Goal: Find specific page/section

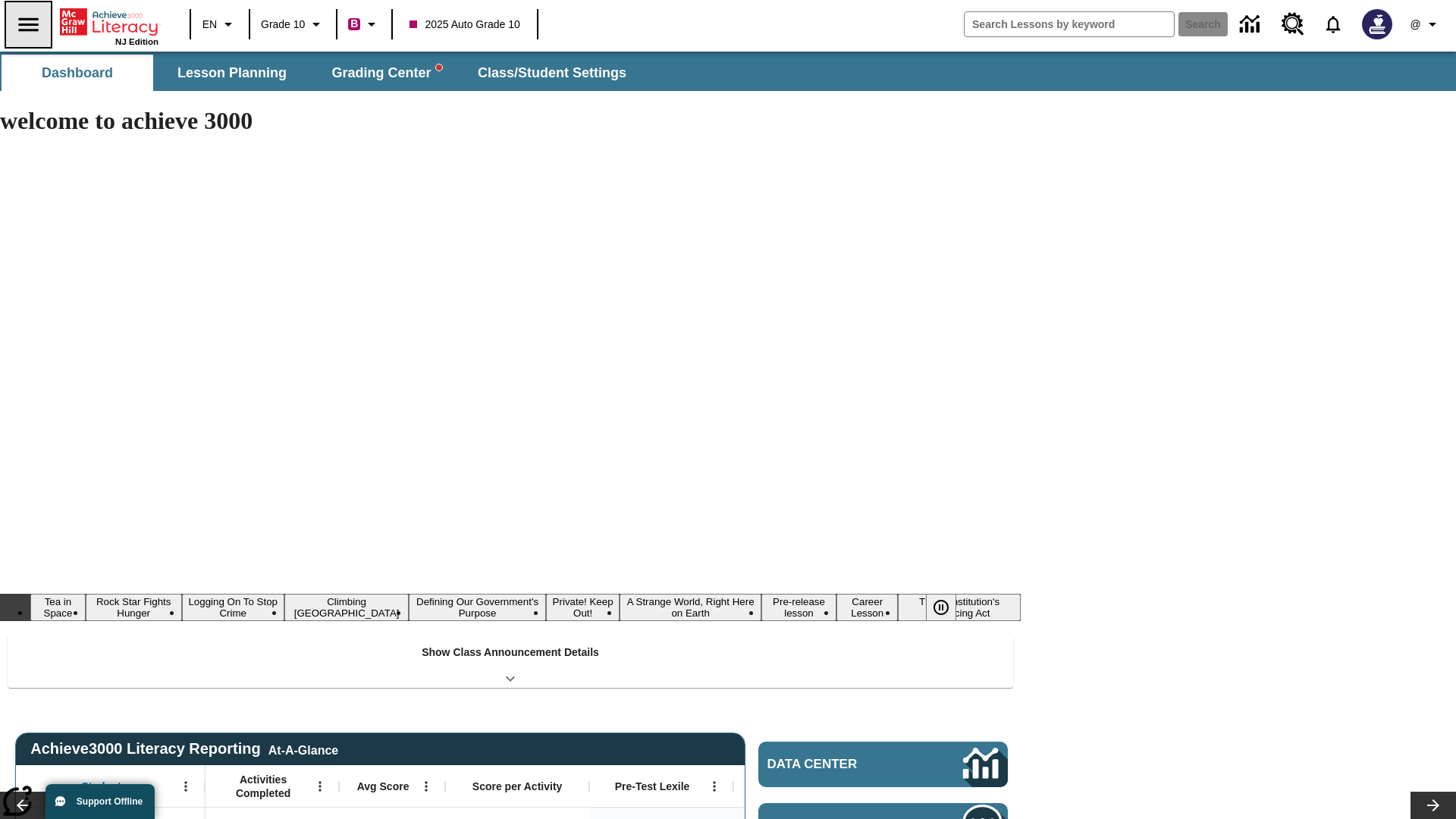
click at [28, 25] on icon "Open side menu" at bounding box center [27, 25] width 19 height 14
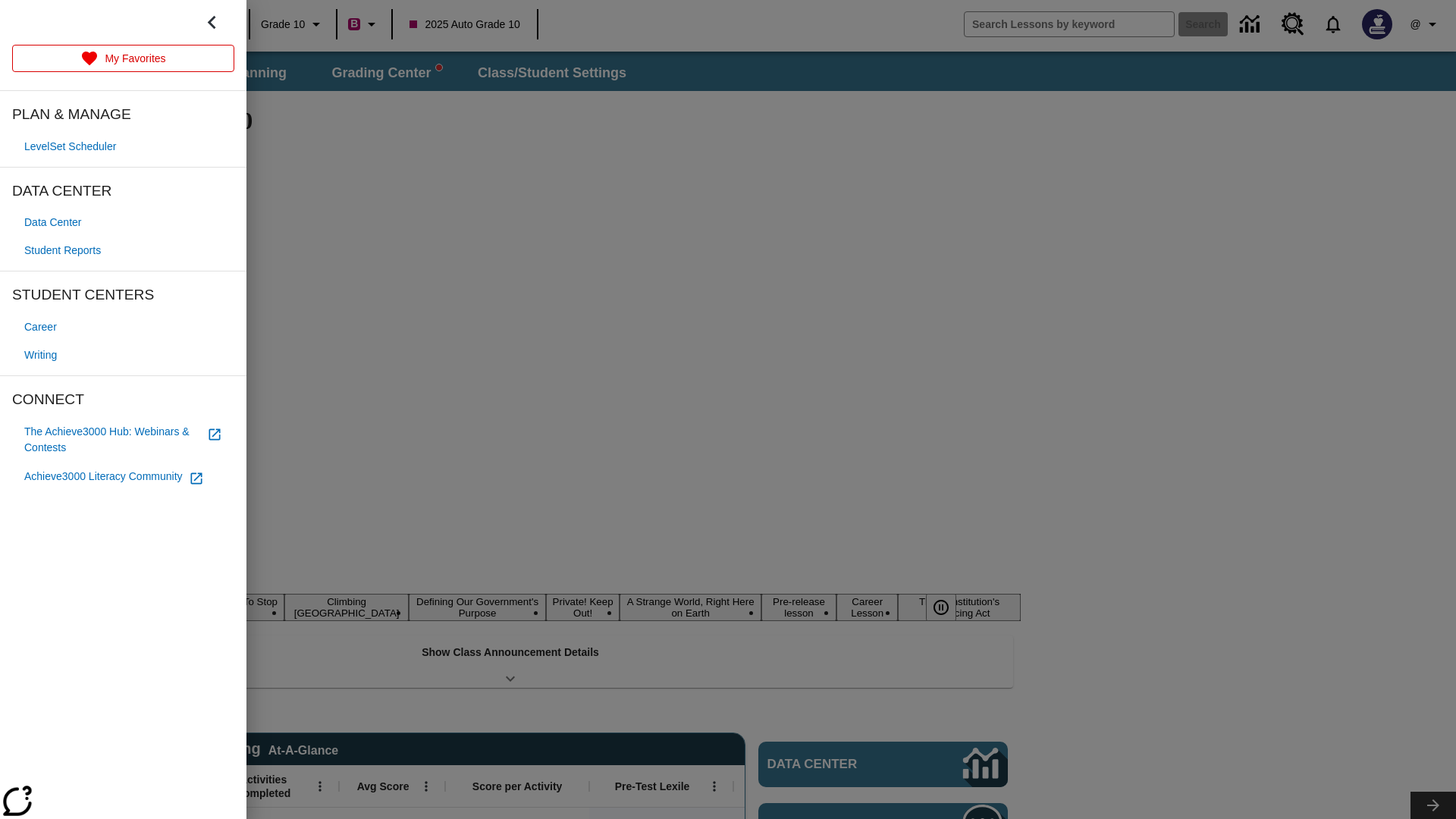
click at [42, 355] on span "Writing" at bounding box center [41, 355] width 33 height 16
